Goal: Transaction & Acquisition: Download file/media

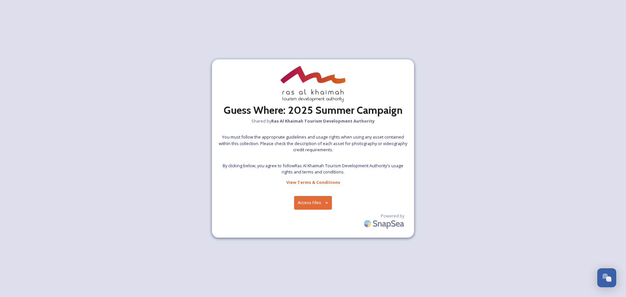
click at [316, 202] on button "Access Files" at bounding box center [313, 202] width 38 height 13
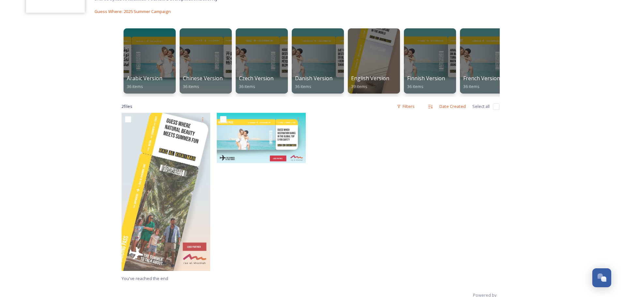
scroll to position [76, 0]
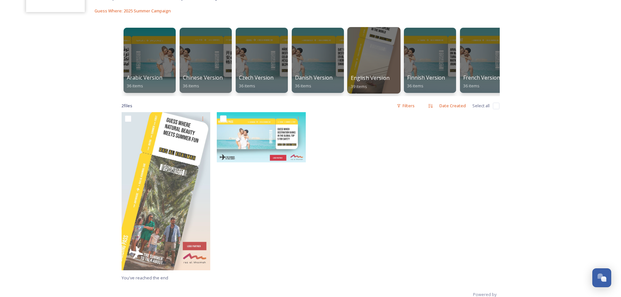
click at [376, 68] on div at bounding box center [373, 60] width 53 height 66
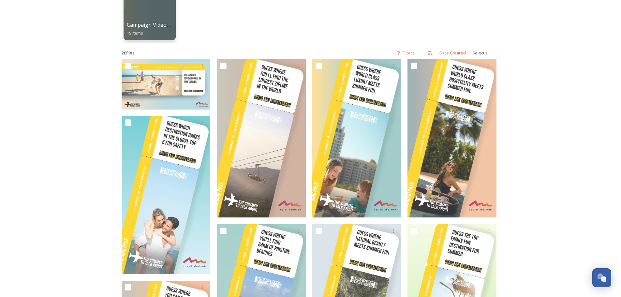
scroll to position [141, 0]
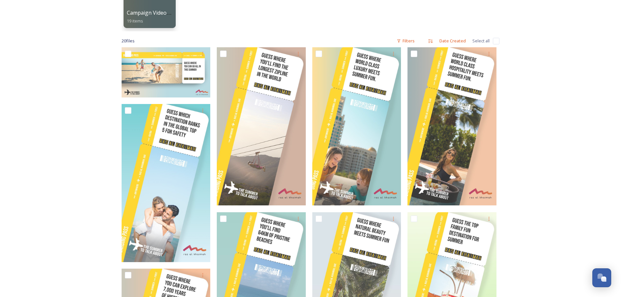
drag, startPoint x: 68, startPoint y: 98, endPoint x: 72, endPoint y: 120, distance: 22.8
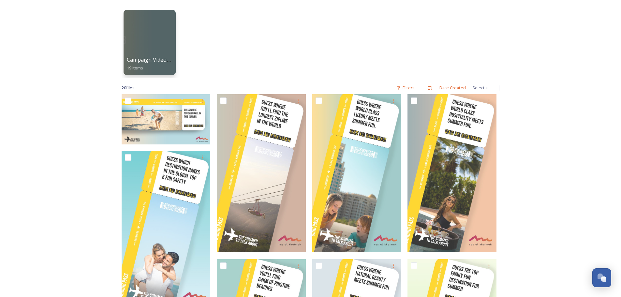
scroll to position [97, 0]
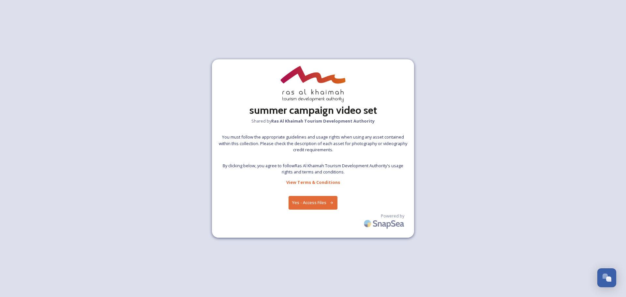
click at [309, 204] on button "Yes - Access Files" at bounding box center [312, 202] width 49 height 13
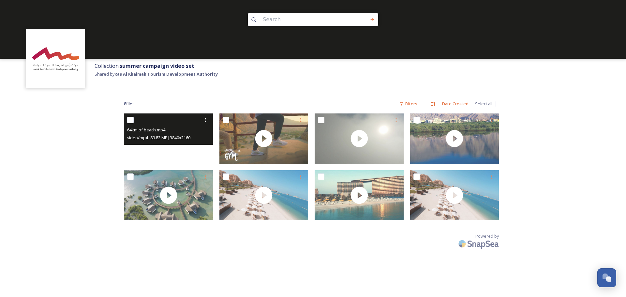
click at [188, 151] on video "64km of beach.mp4" at bounding box center [168, 138] width 89 height 50
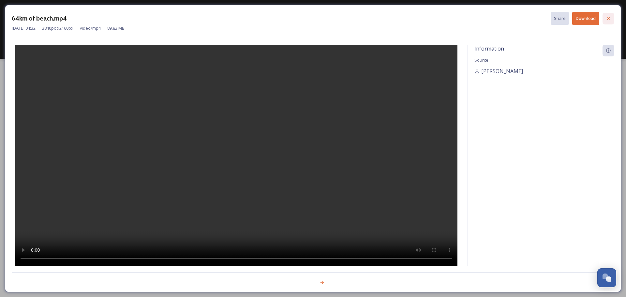
click at [613, 17] on div at bounding box center [608, 19] width 12 height 12
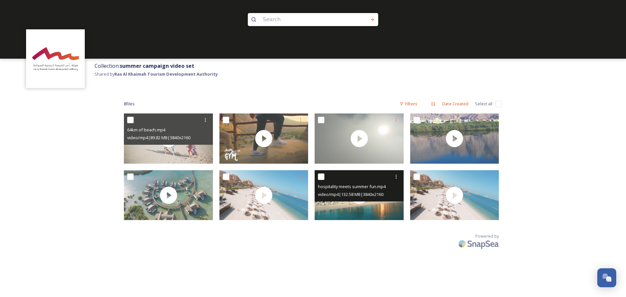
click at [361, 195] on span "video/mp4 | 132.58 MB | 3840 x 2160" at bounding box center [350, 194] width 65 height 6
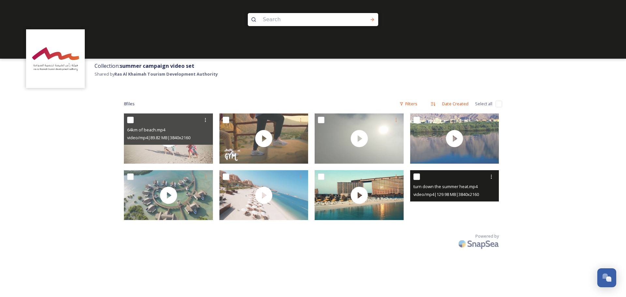
click at [459, 202] on div at bounding box center [454, 195] width 89 height 50
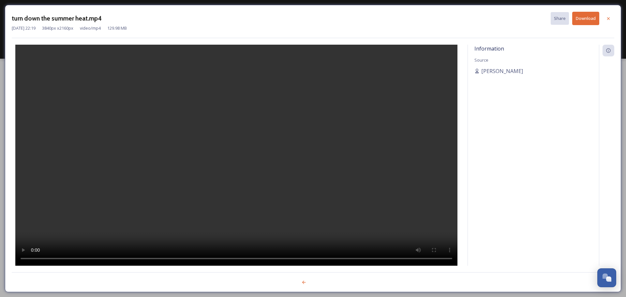
click at [254, 195] on video at bounding box center [236, 155] width 442 height 221
click at [605, 16] on div at bounding box center [608, 19] width 12 height 12
